Goal: Information Seeking & Learning: Check status

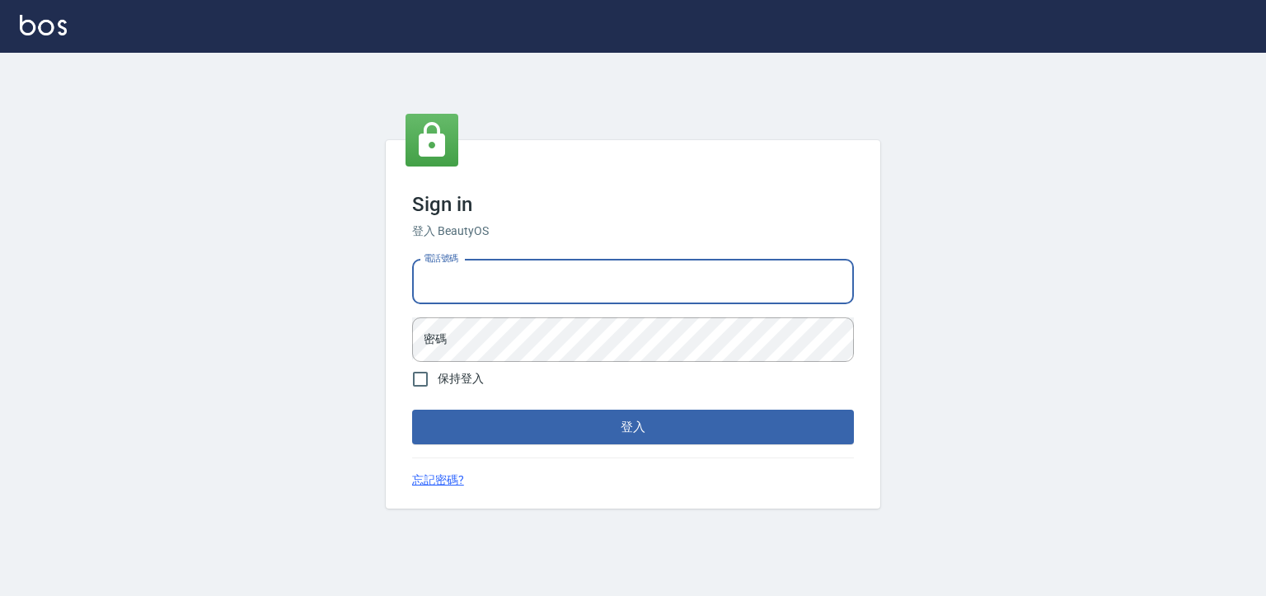
click at [462, 272] on input "電話號碼" at bounding box center [633, 282] width 442 height 45
type input "0930798111"
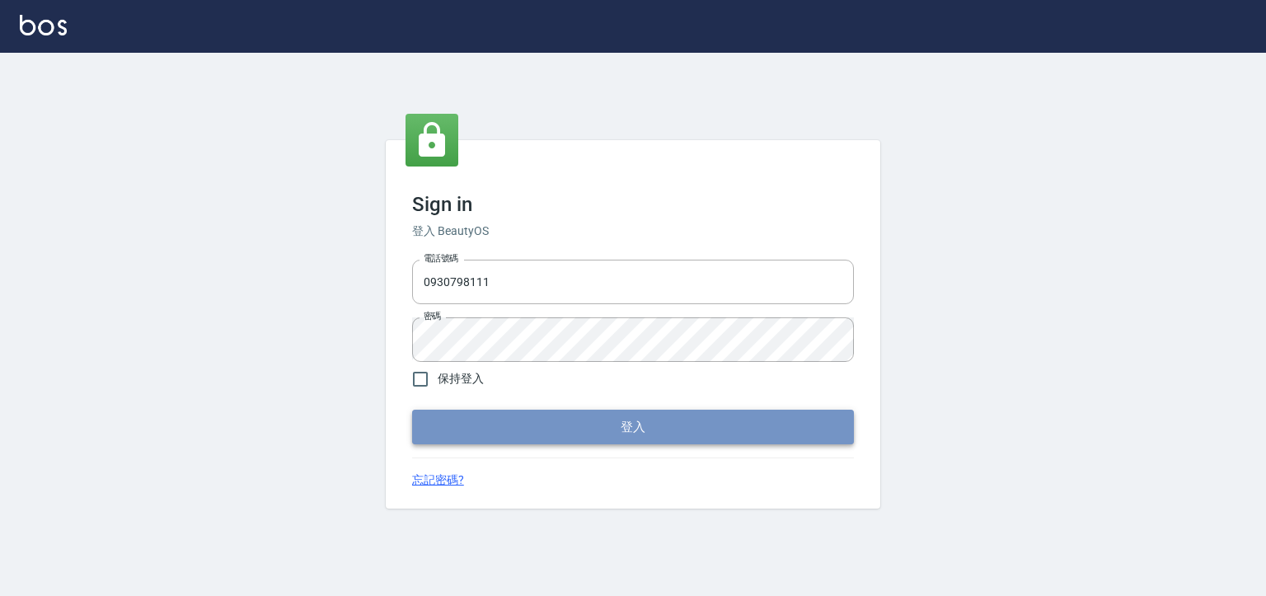
click at [462, 415] on button "登入" at bounding box center [633, 427] width 442 height 35
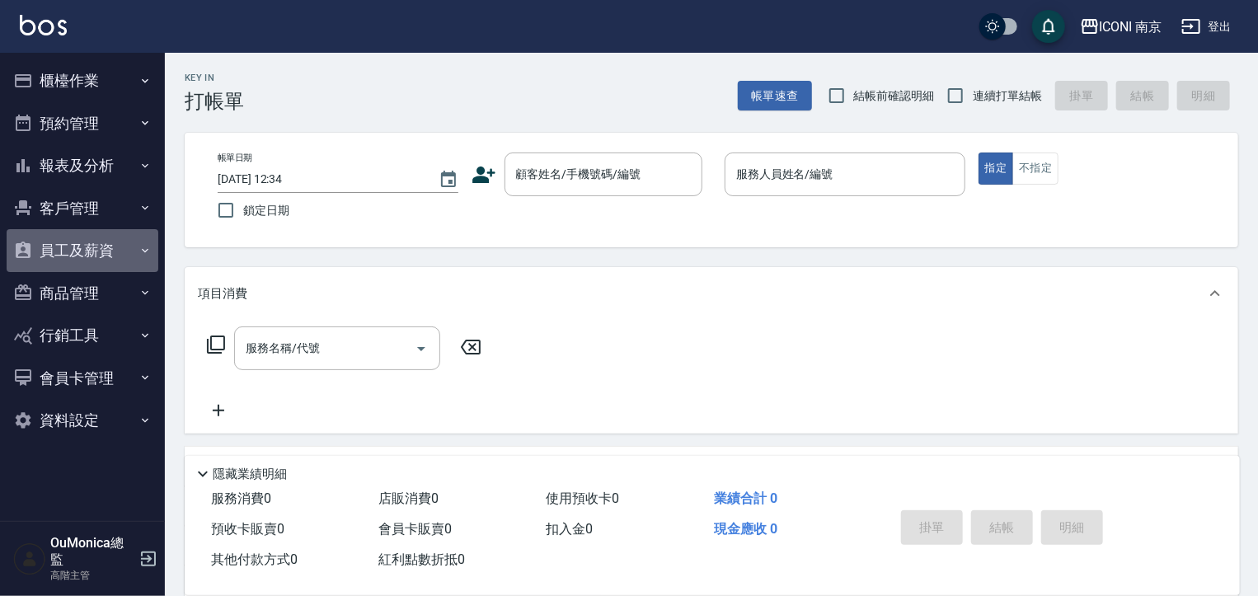
click at [87, 251] on button "員工及薪資" at bounding box center [83, 250] width 152 height 43
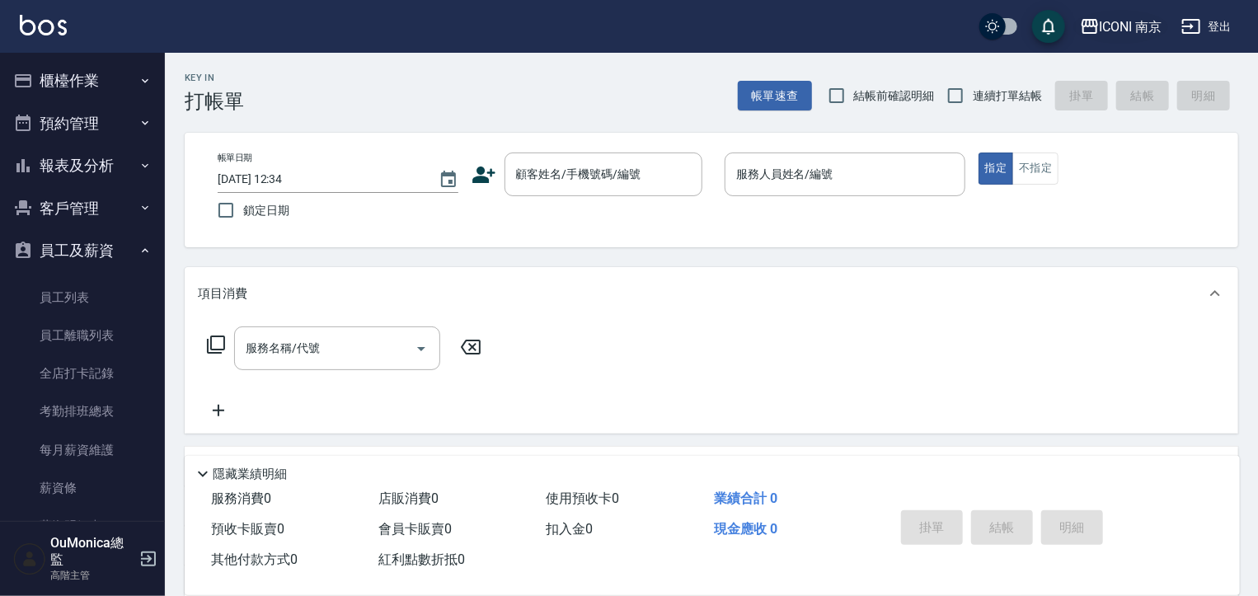
drag, startPoint x: 1042, startPoint y: 14, endPoint x: 1115, endPoint y: 12, distance: 72.6
click at [1095, 12] on div "ICONI 南京 登出" at bounding box center [629, 26] width 1258 height 53
click at [1116, 24] on div "ICONI 南京" at bounding box center [1131, 26] width 63 height 21
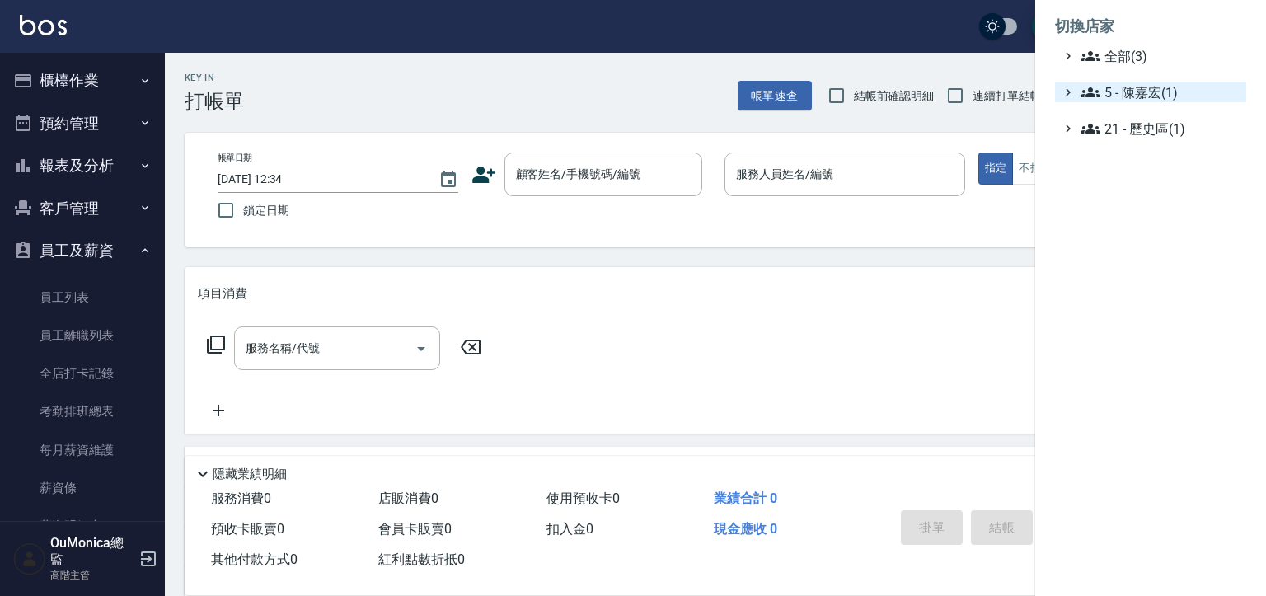
click at [1140, 87] on span "5 - 陳嘉宏(1)" at bounding box center [1160, 92] width 159 height 20
click at [1133, 110] on span "5.02 - [PERSON_NAME](2)" at bounding box center [1168, 112] width 143 height 20
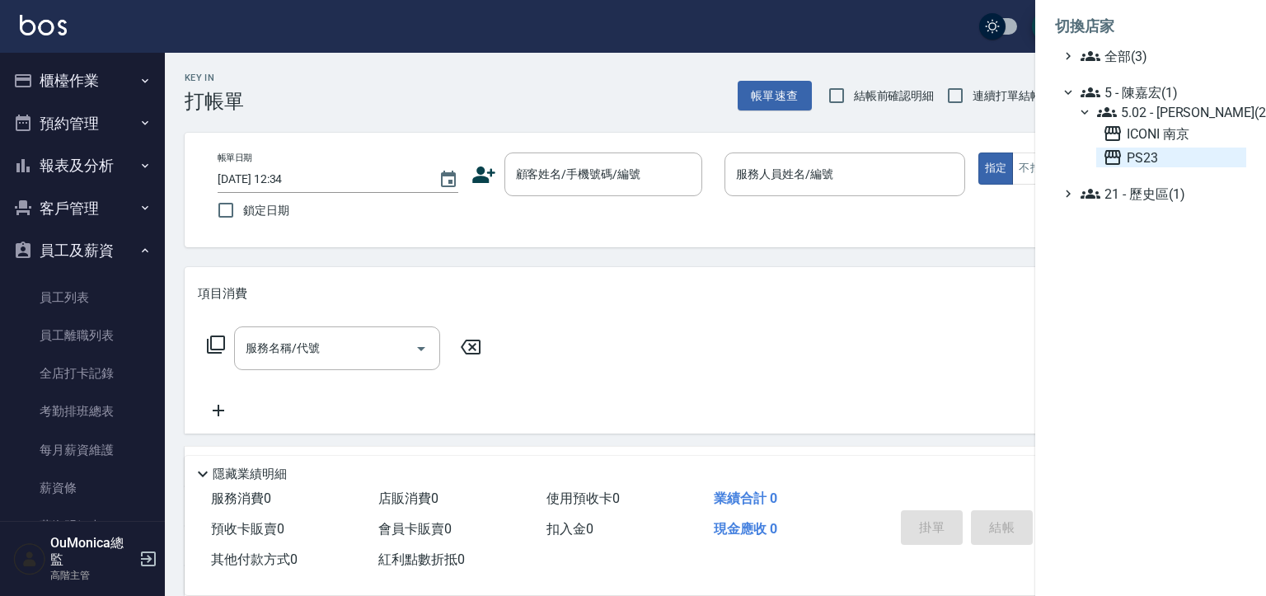
click at [1141, 163] on span "PS23" at bounding box center [1171, 158] width 137 height 20
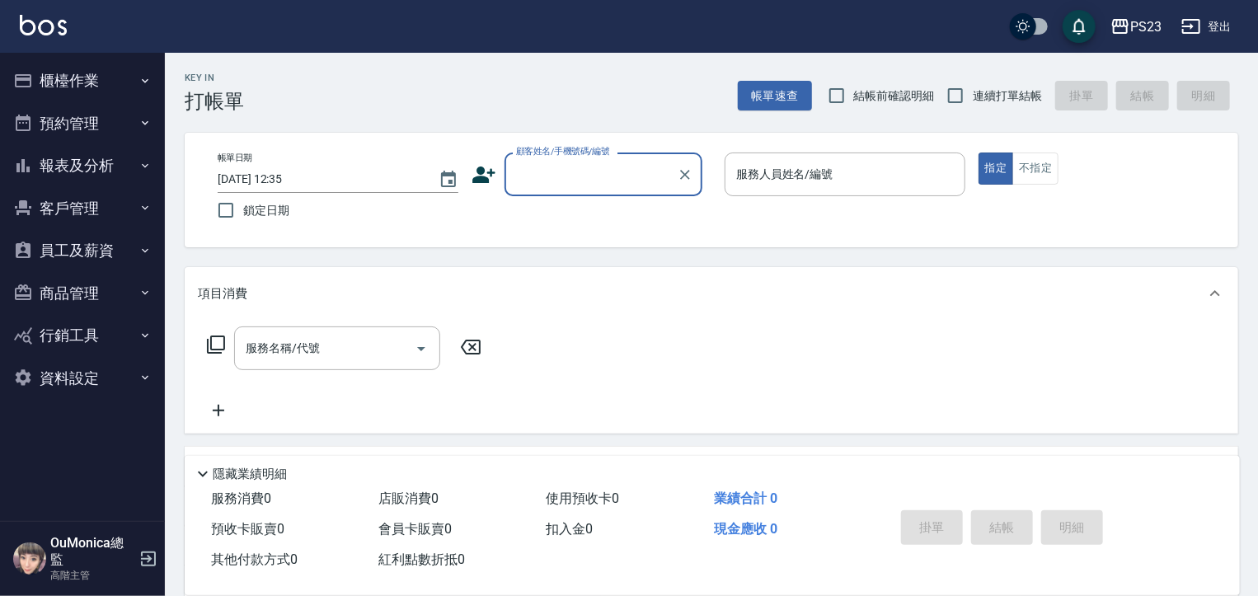
click at [115, 265] on button "員工及薪資" at bounding box center [83, 250] width 152 height 43
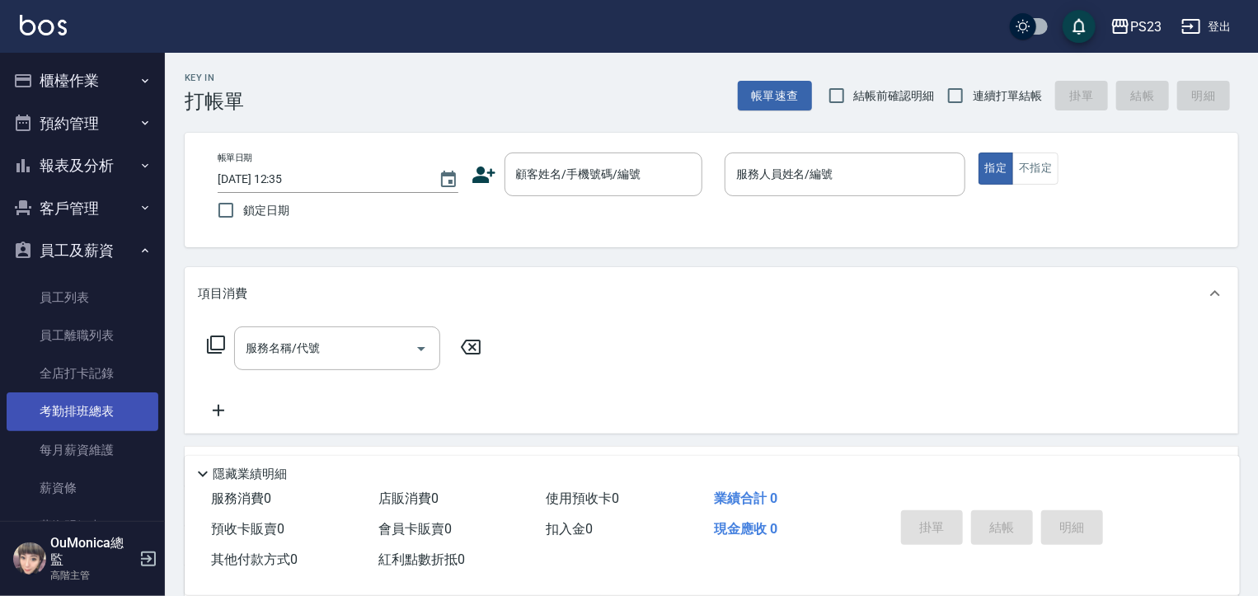
drag, startPoint x: 156, startPoint y: 364, endPoint x: 149, endPoint y: 396, distance: 32.8
click at [149, 396] on nav "櫃檯作業 打帳單 帳單列表 掛單列表 座位開單 營業儀表板 現金收支登錄 高階收支登錄 材料自購登錄 每日結帳 排班表 現場電腦打卡 掃碼打卡 預約管理 預約…" at bounding box center [82, 287] width 165 height 468
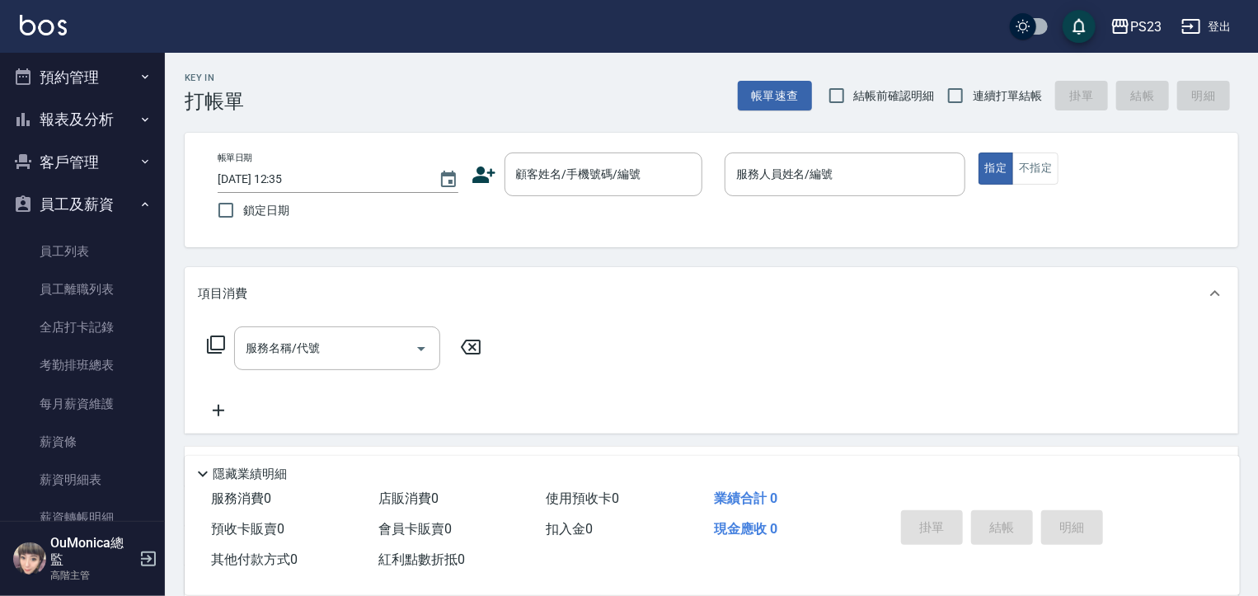
scroll to position [77, 0]
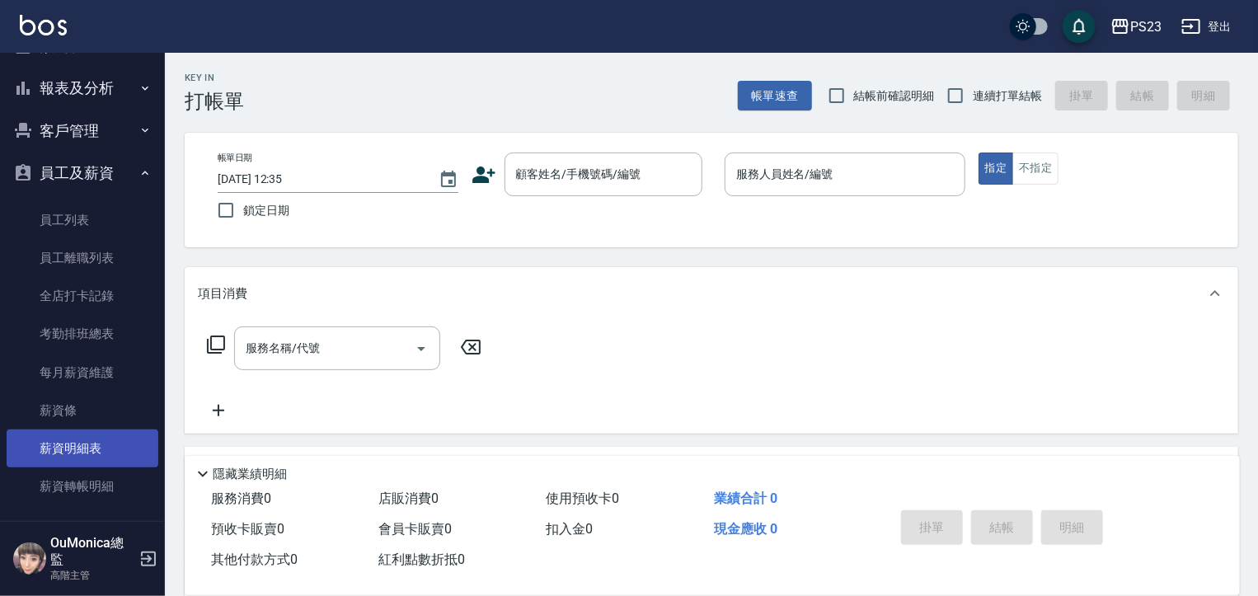
click at [89, 449] on link "薪資明細表" at bounding box center [83, 448] width 152 height 38
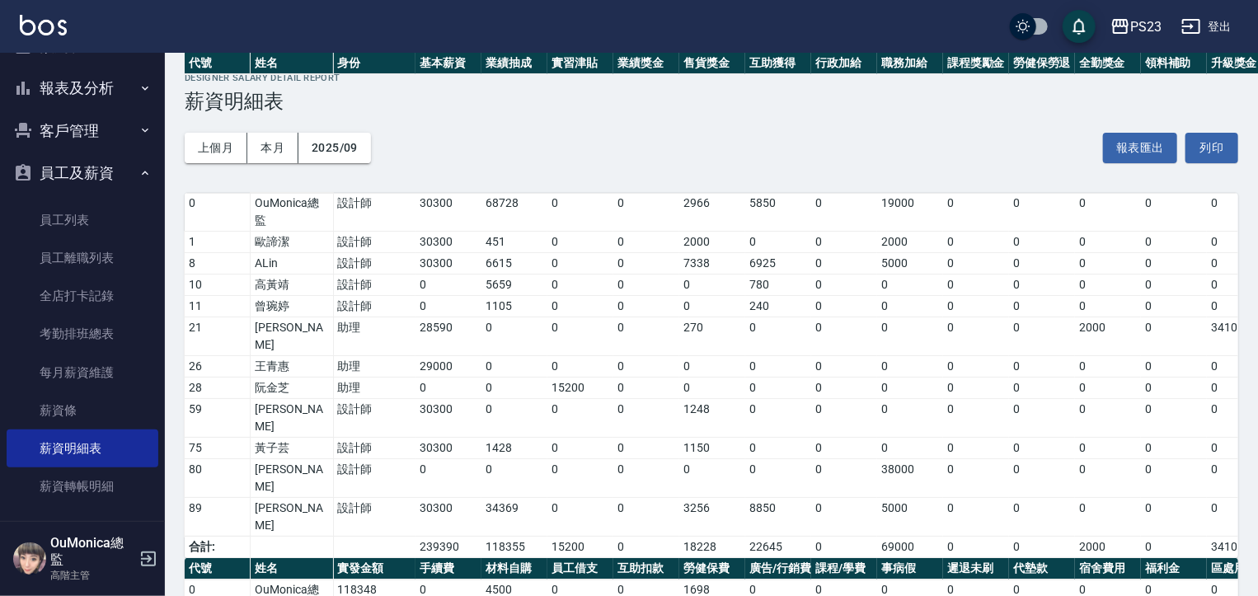
scroll to position [252, 0]
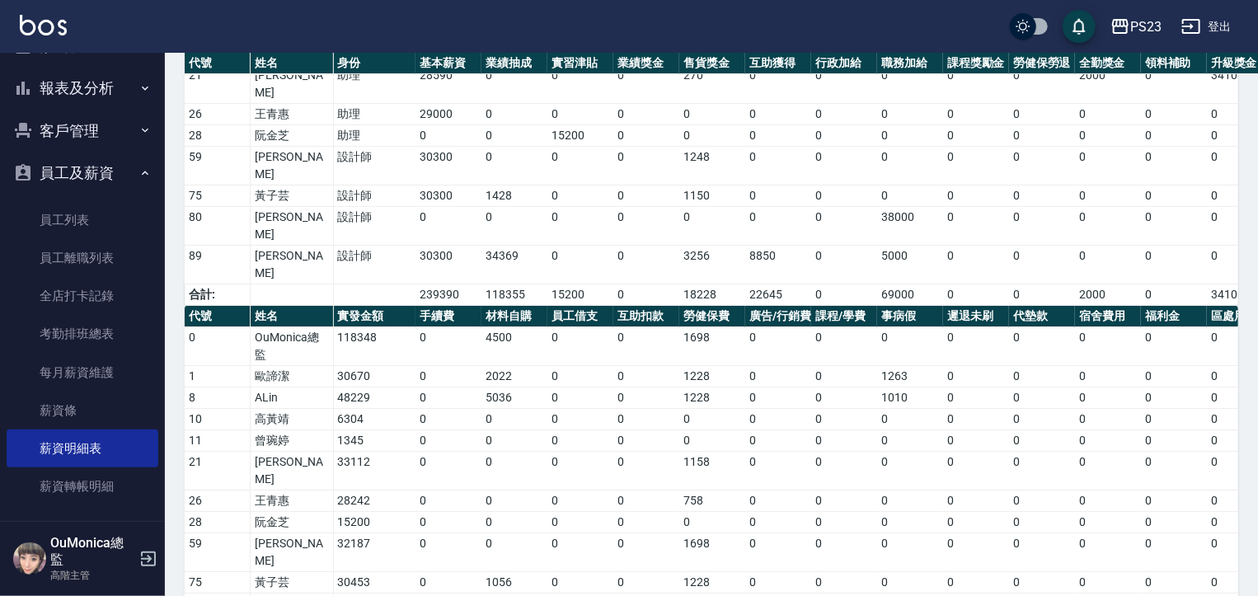
click at [120, 87] on button "報表及分析" at bounding box center [83, 88] width 152 height 43
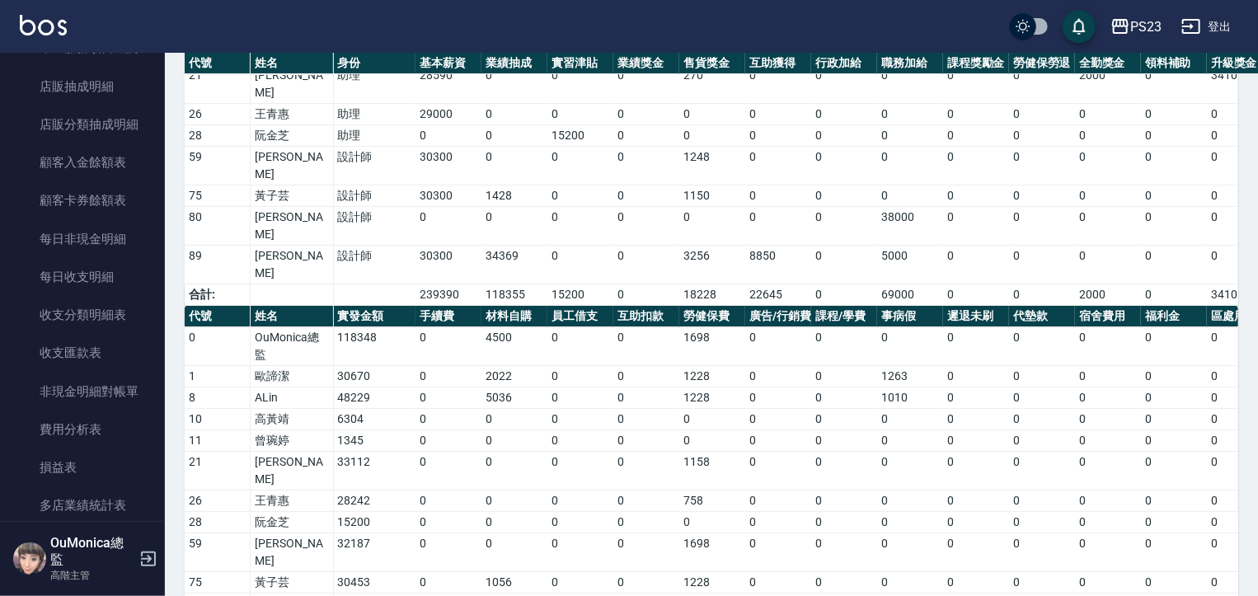
scroll to position [1216, 0]
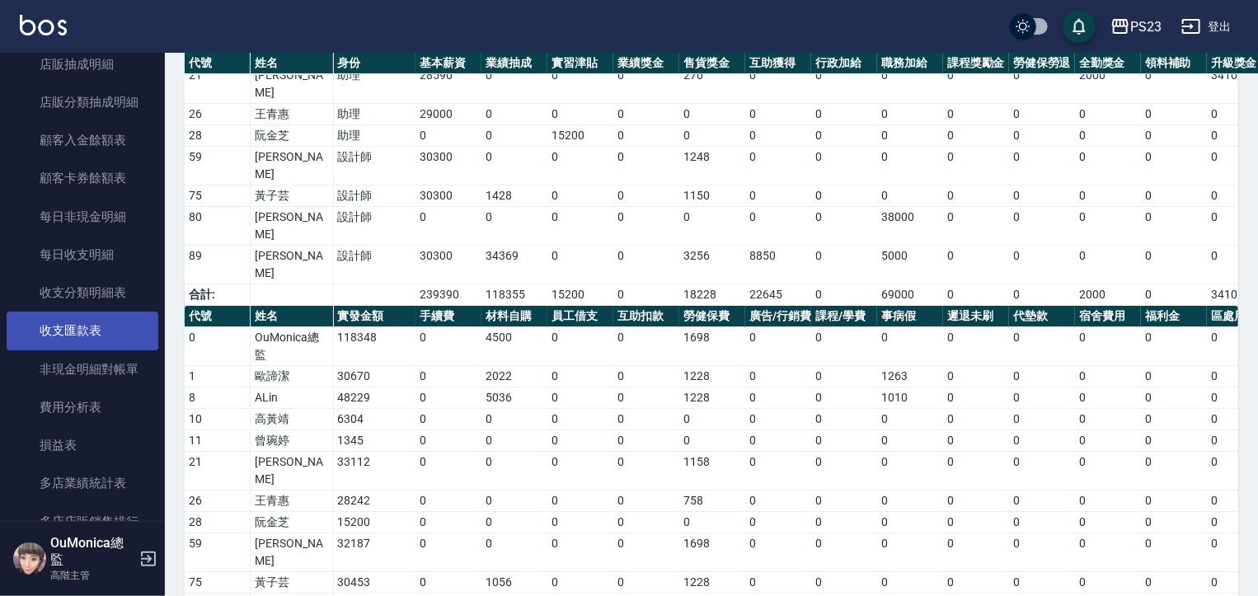
click at [124, 331] on link "收支匯款表" at bounding box center [83, 331] width 152 height 38
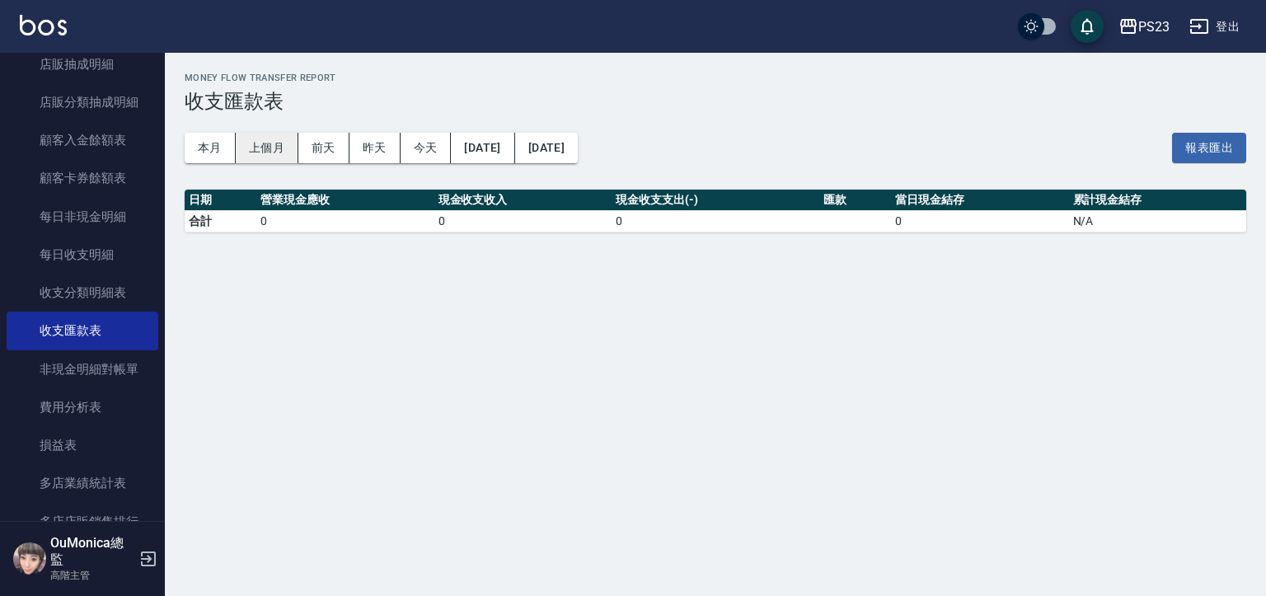
click at [245, 146] on button "上個月" at bounding box center [267, 148] width 63 height 31
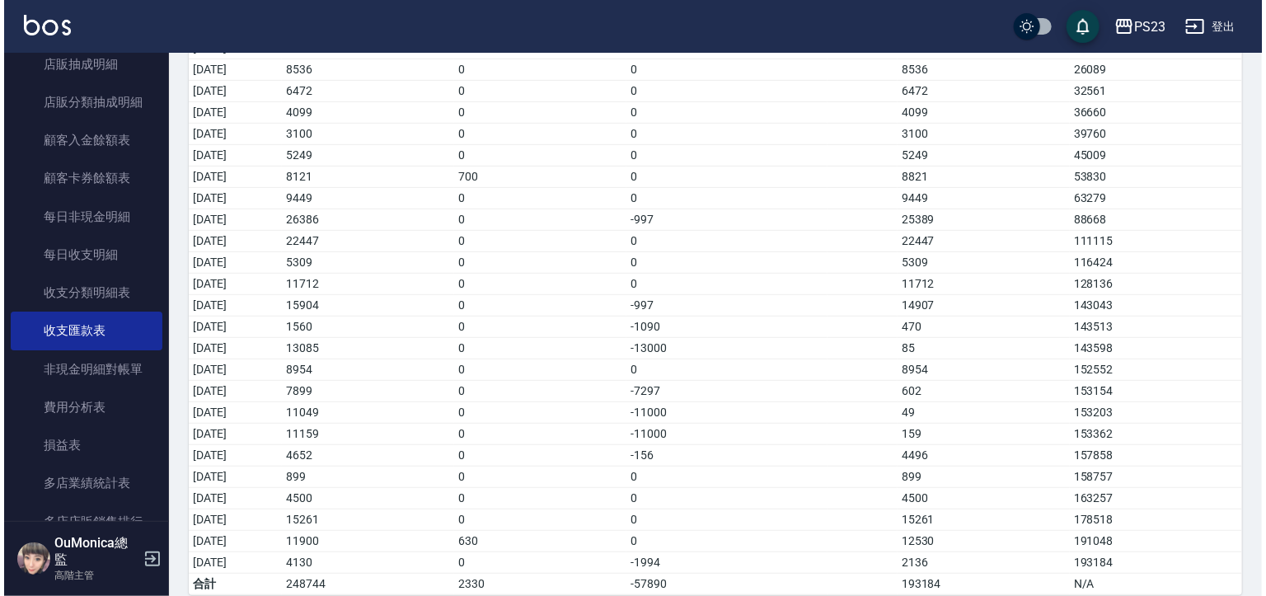
scroll to position [293, 0]
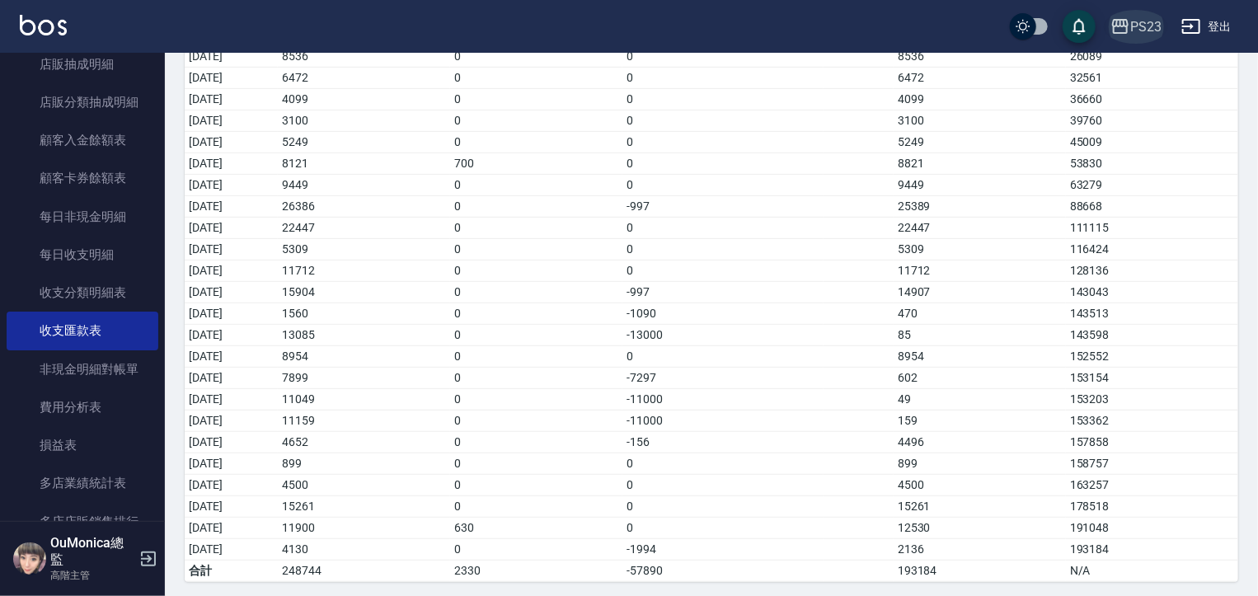
click at [1119, 25] on icon "button" at bounding box center [1120, 26] width 20 height 20
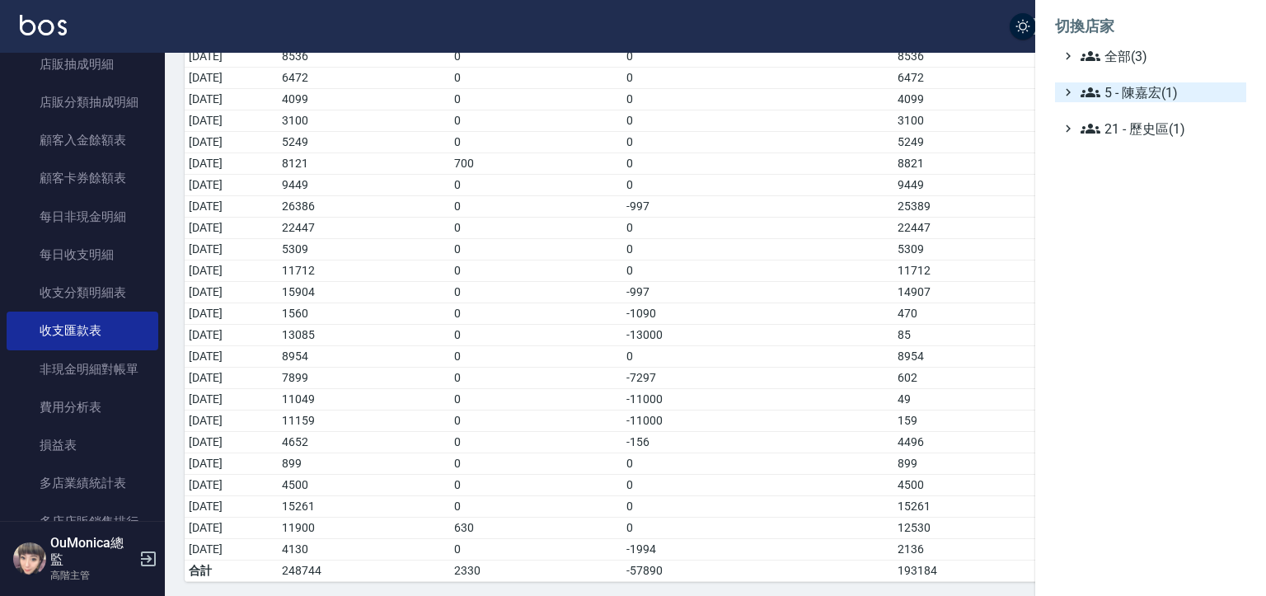
click at [1153, 95] on span "5 - 陳嘉宏(1)" at bounding box center [1160, 92] width 159 height 20
click at [1157, 110] on span "5.02 - 歐芷辰(2)" at bounding box center [1168, 112] width 143 height 20
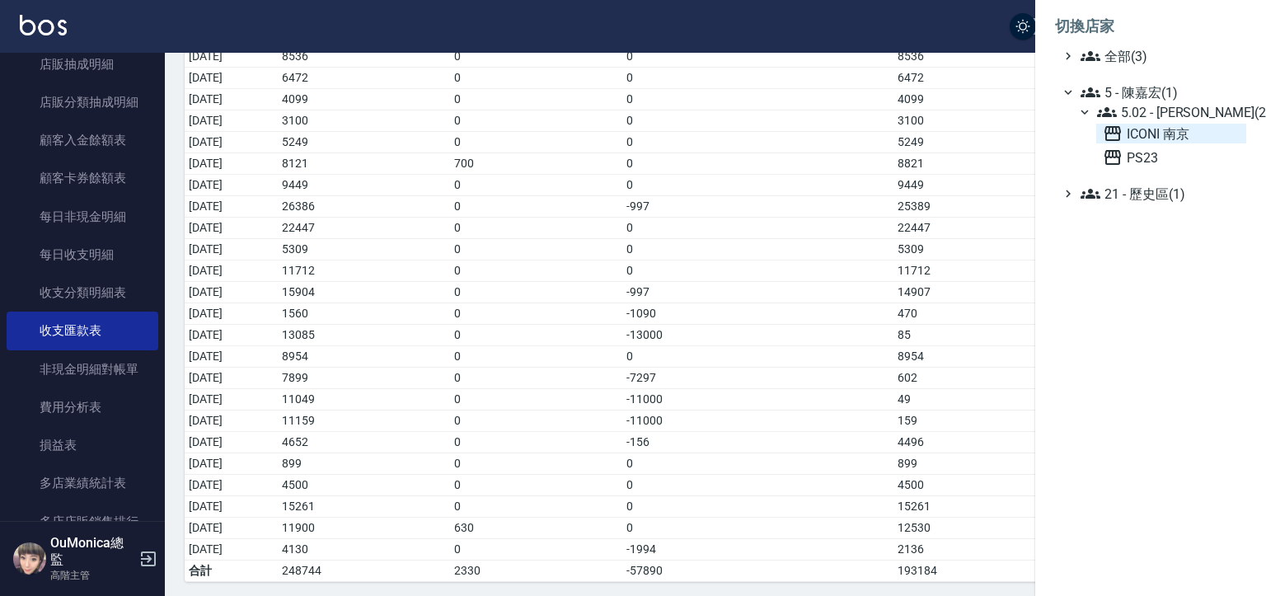
click at [1157, 131] on span "ICONI 南京" at bounding box center [1171, 134] width 137 height 20
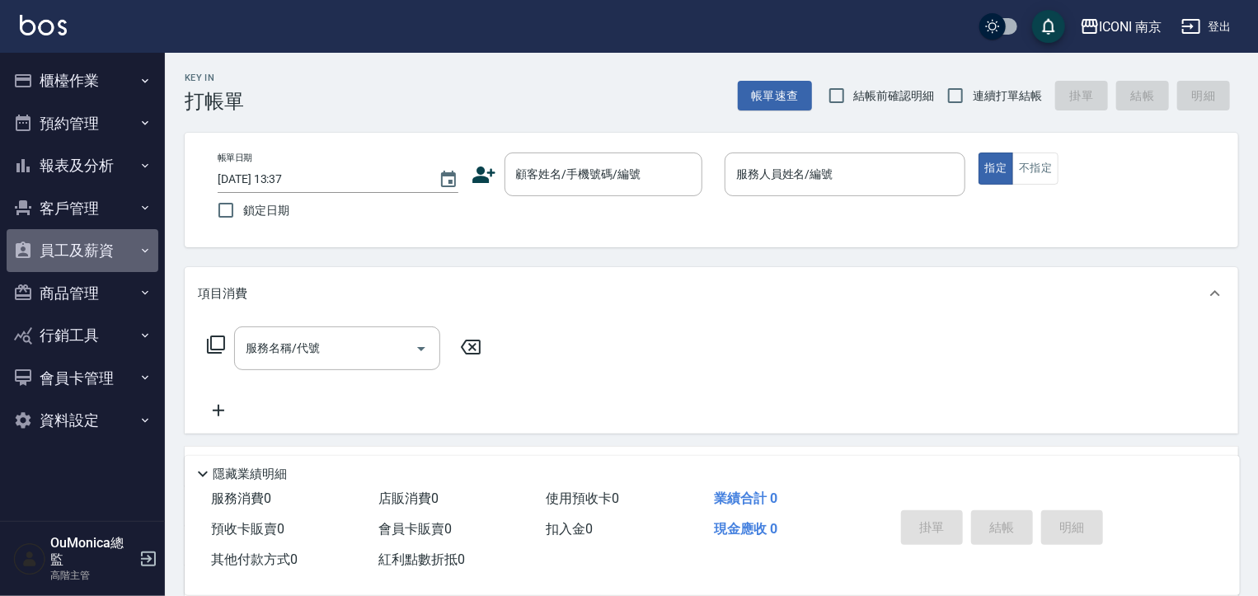
click at [129, 248] on button "員工及薪資" at bounding box center [83, 250] width 152 height 43
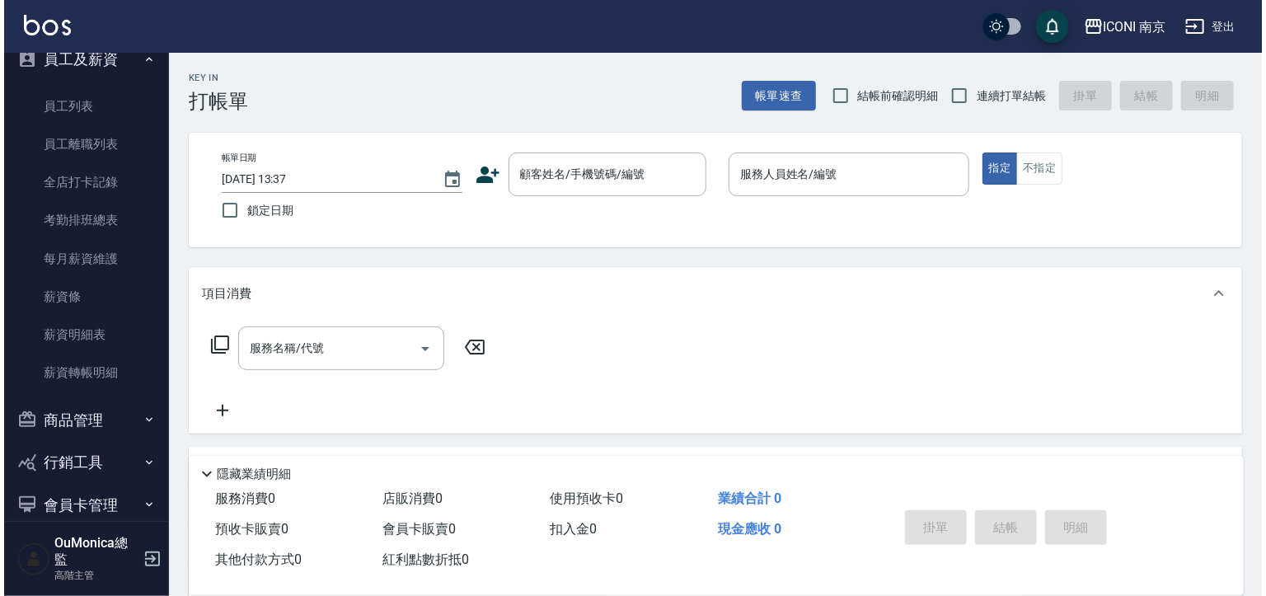
scroll to position [195, 0]
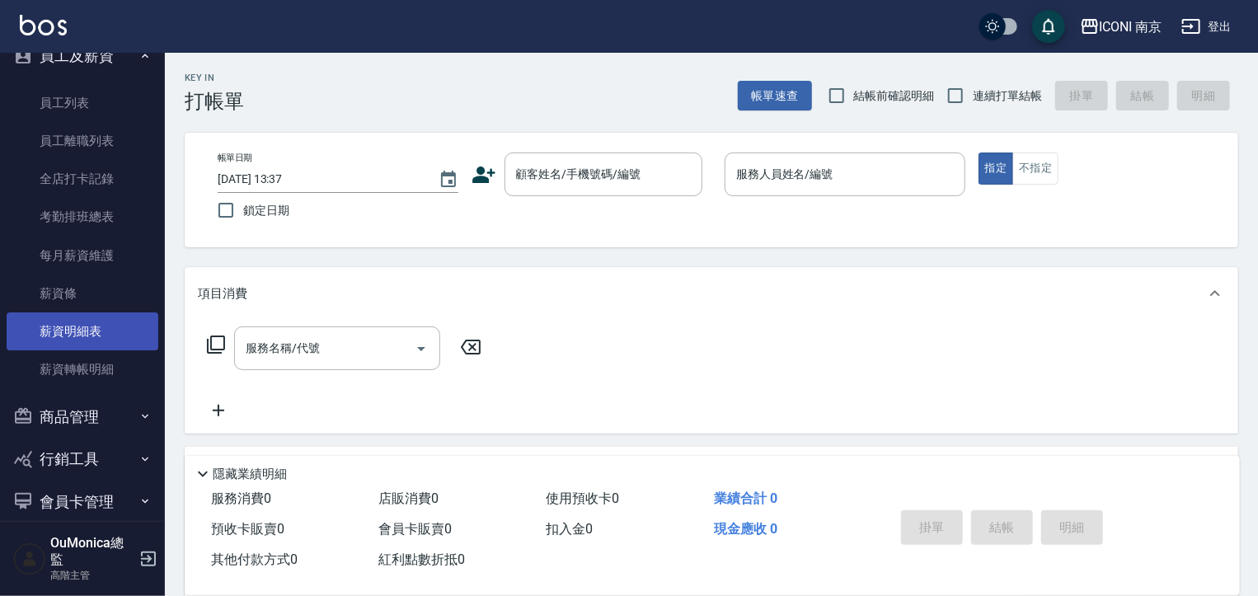
click at [96, 338] on link "薪資明細表" at bounding box center [83, 331] width 152 height 38
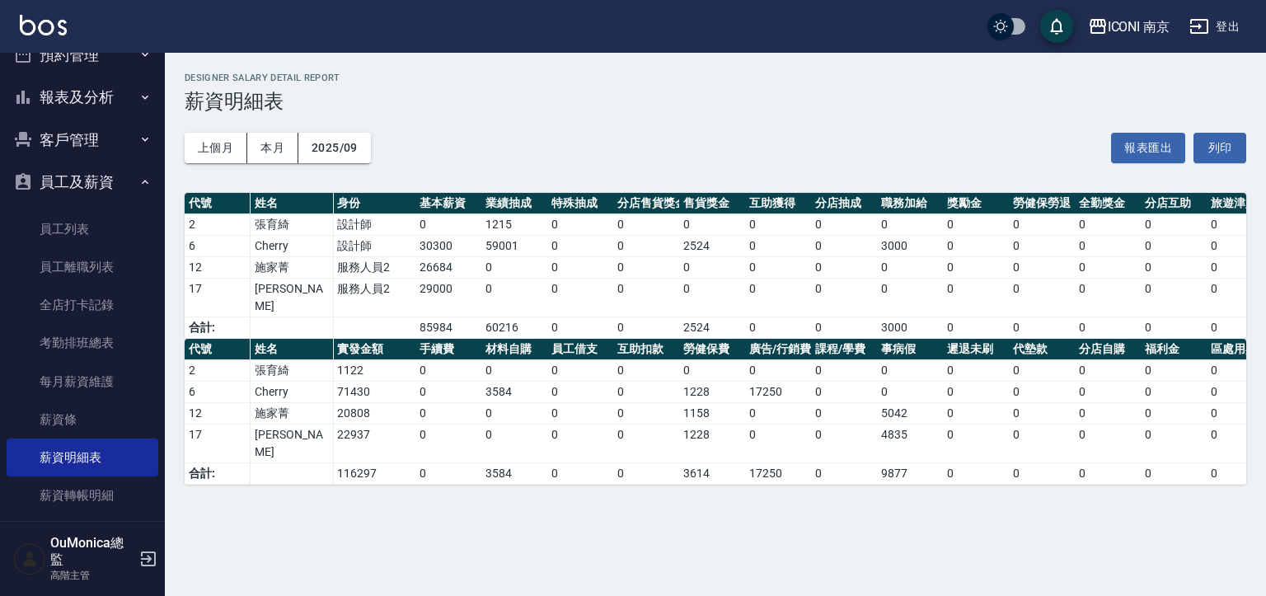
scroll to position [67, 0]
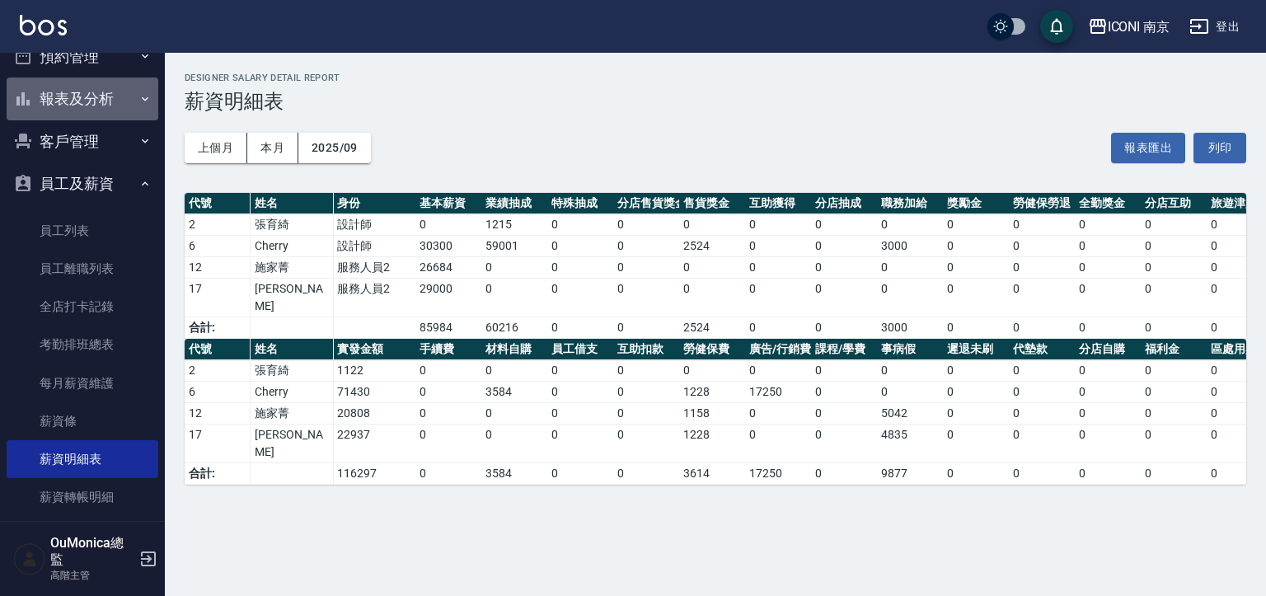
click at [123, 94] on button "報表及分析" at bounding box center [83, 98] width 152 height 43
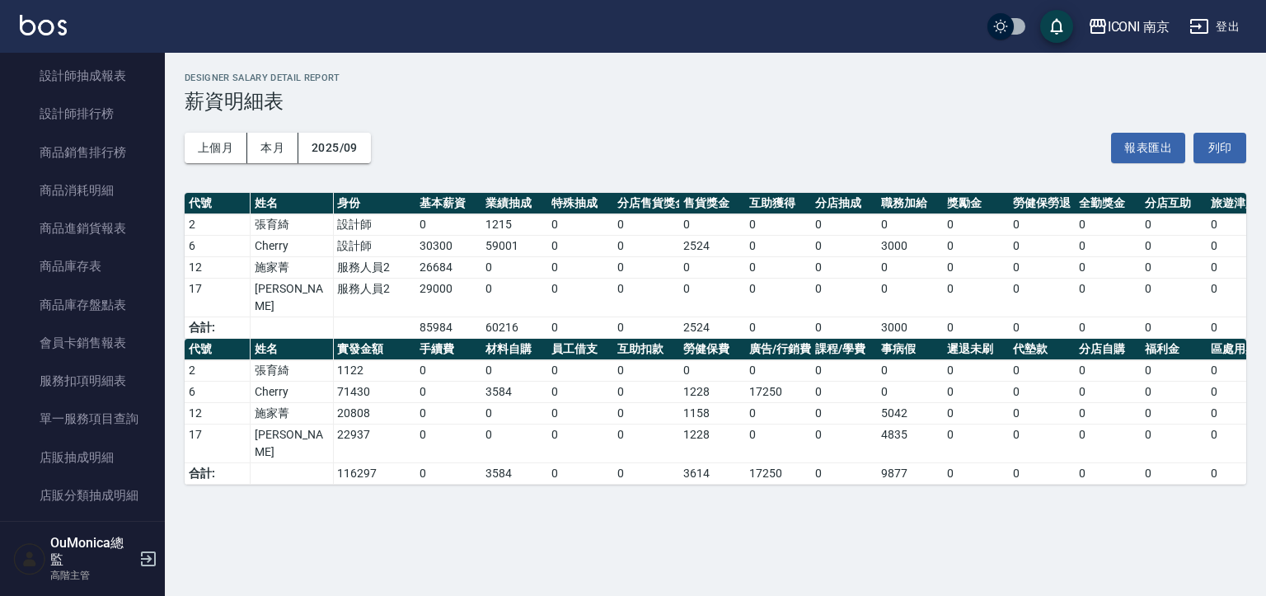
scroll to position [880, 0]
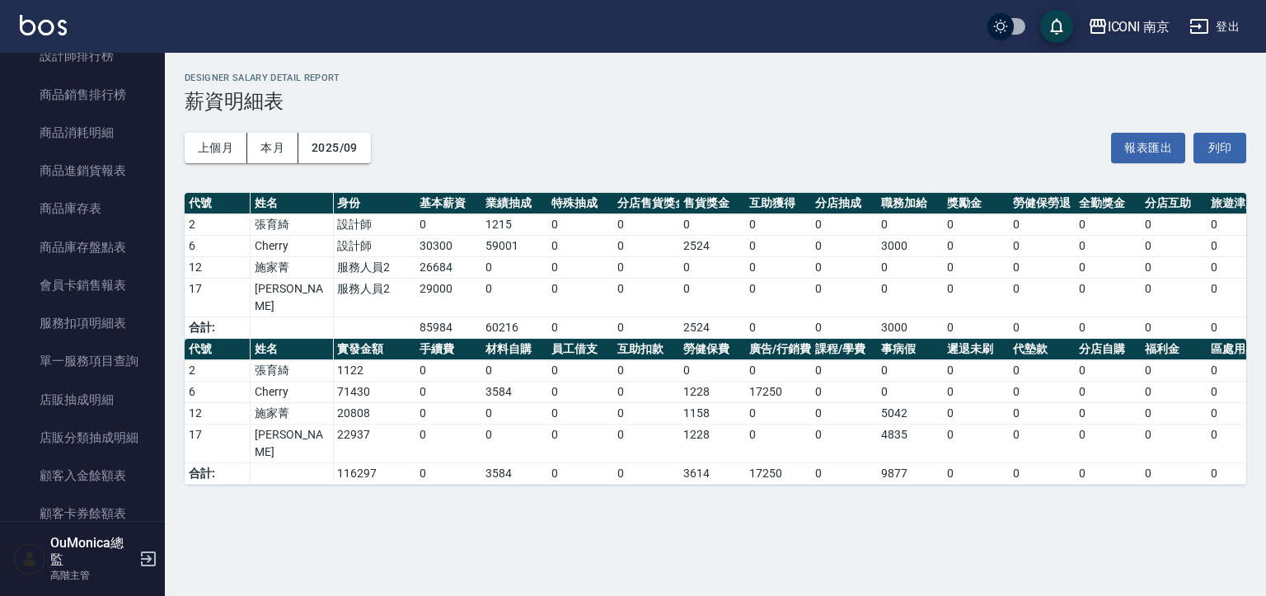
drag, startPoint x: 156, startPoint y: 289, endPoint x: 155, endPoint y: 307, distance: 19.0
click at [155, 343] on nav "櫃檯作業 打帳單 帳單列表 掛單列表 座位開單 營業儀表板 現金收支登錄 高階收支登錄 材料自購登錄 每日結帳 排班表 現場電腦打卡 掃碼打卡 預約管理 預約…" at bounding box center [82, 287] width 165 height 468
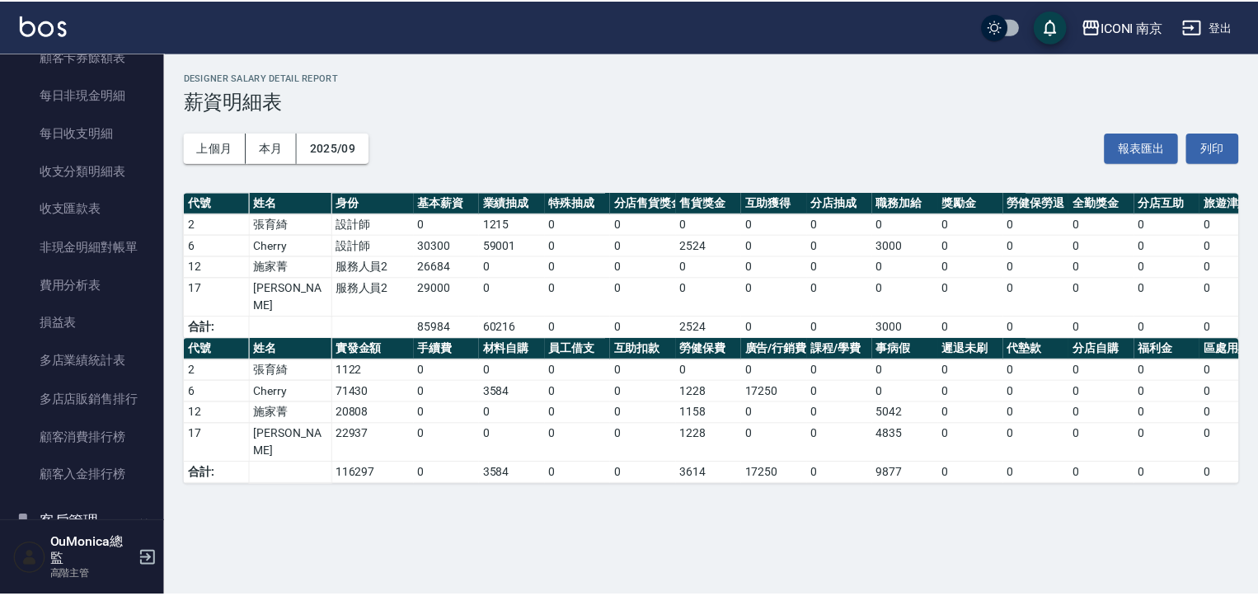
scroll to position [1298, 0]
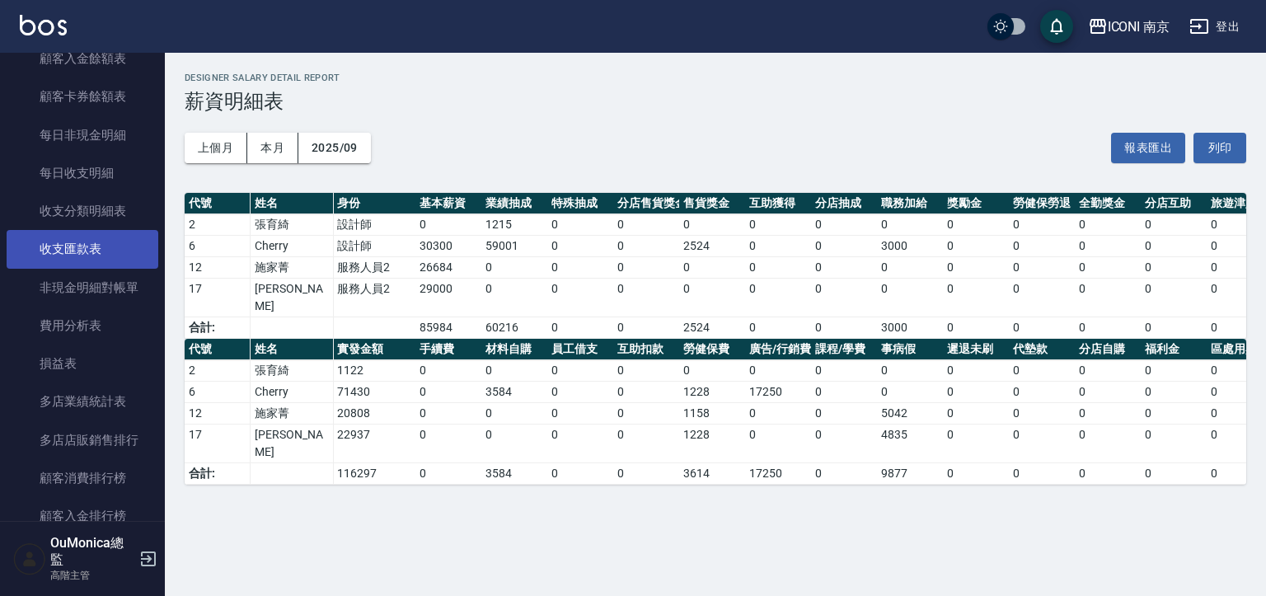
click at [92, 246] on link "收支匯款表" at bounding box center [83, 249] width 152 height 38
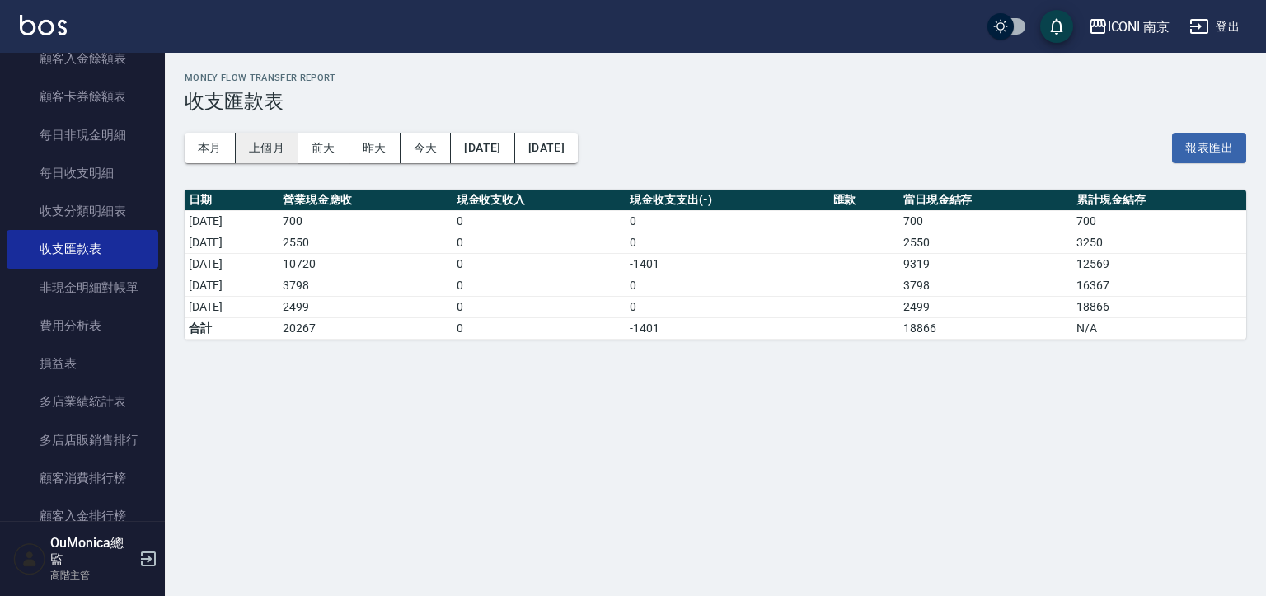
click at [258, 148] on button "上個月" at bounding box center [267, 148] width 63 height 31
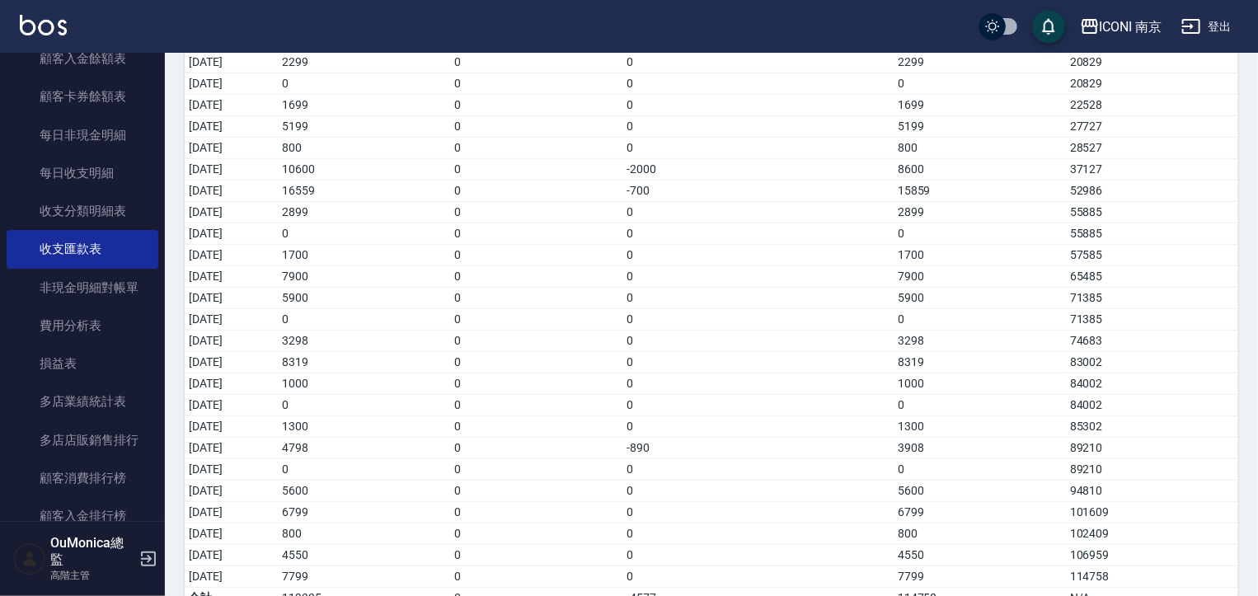
scroll to position [293, 0]
